Goal: Find specific page/section: Find specific page/section

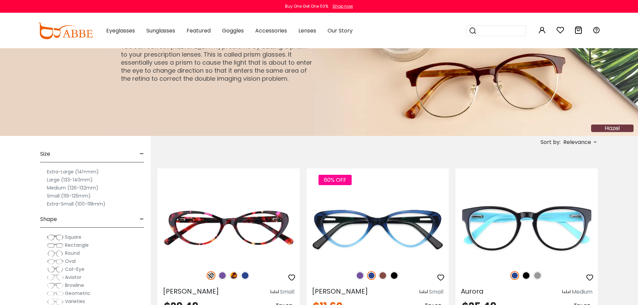
scroll to position [134, 0]
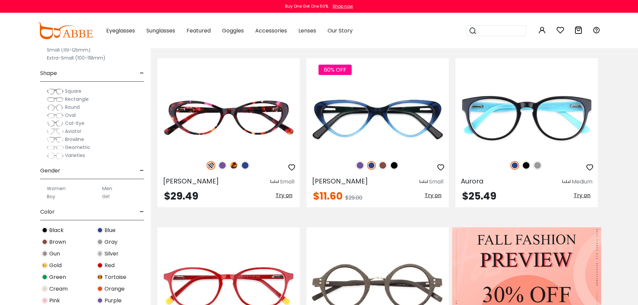
click at [68, 155] on span "Varieties" at bounding box center [75, 155] width 20 height 7
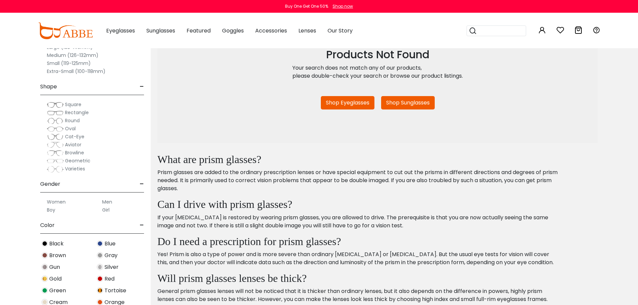
scroll to position [101, 0]
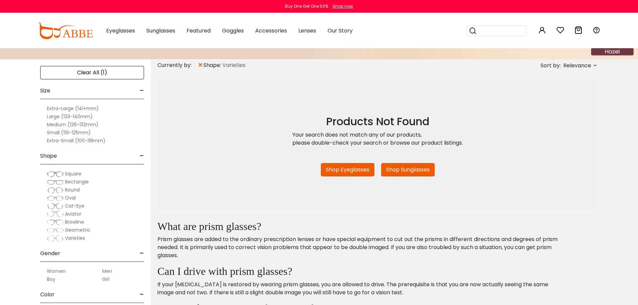
click at [74, 229] on span "Geometric" at bounding box center [77, 230] width 25 height 7
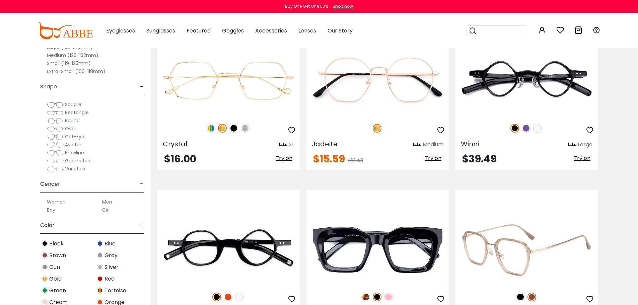
scroll to position [134, 0]
